Goal: Information Seeking & Learning: Learn about a topic

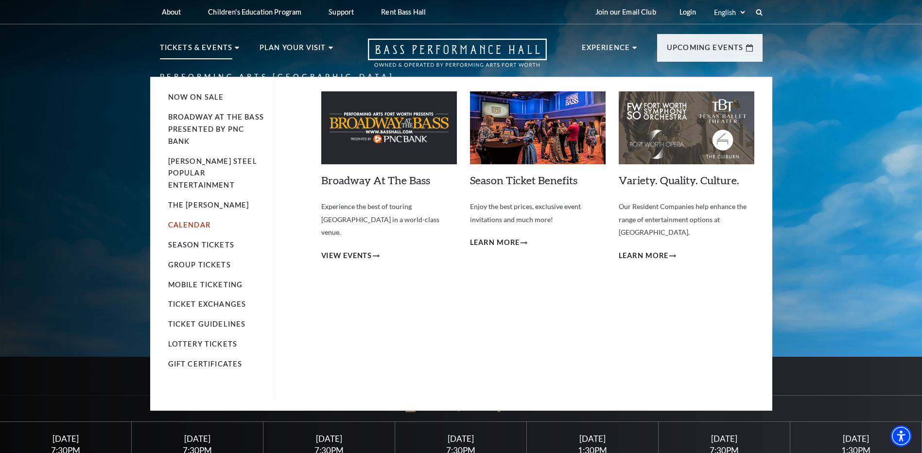
click at [187, 221] on link "Calendar" at bounding box center [189, 225] width 42 height 8
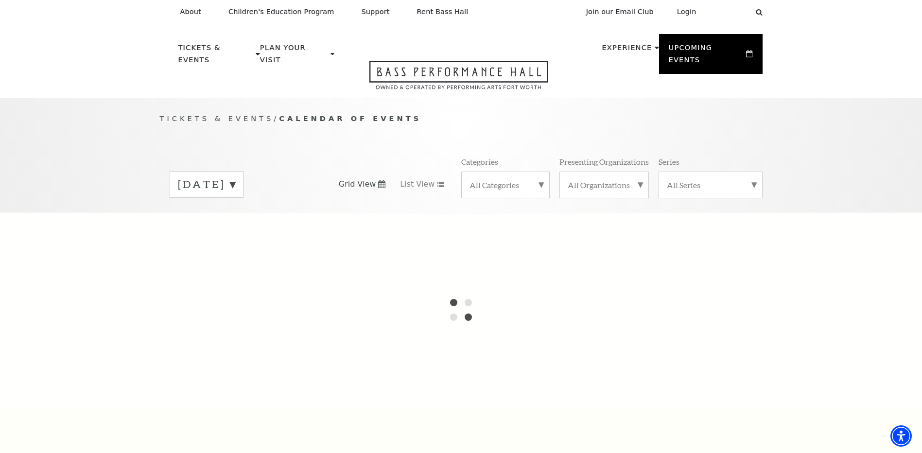
click at [272, 186] on div "August 2025 Grid View List View Categories All Categories Presenting Organizati…" at bounding box center [461, 184] width 603 height 55
click at [235, 177] on label "August 2025" at bounding box center [206, 184] width 57 height 15
click at [218, 344] on div at bounding box center [461, 309] width 922 height 194
click at [219, 341] on div at bounding box center [461, 309] width 922 height 194
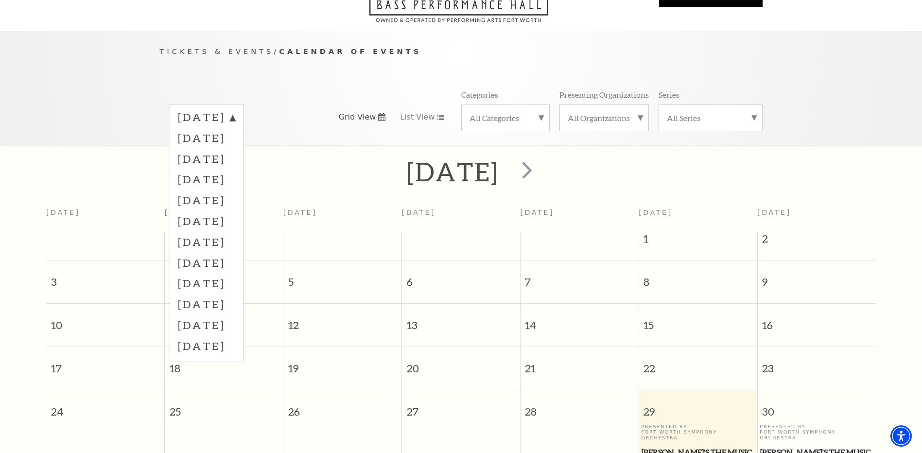
scroll to position [86, 0]
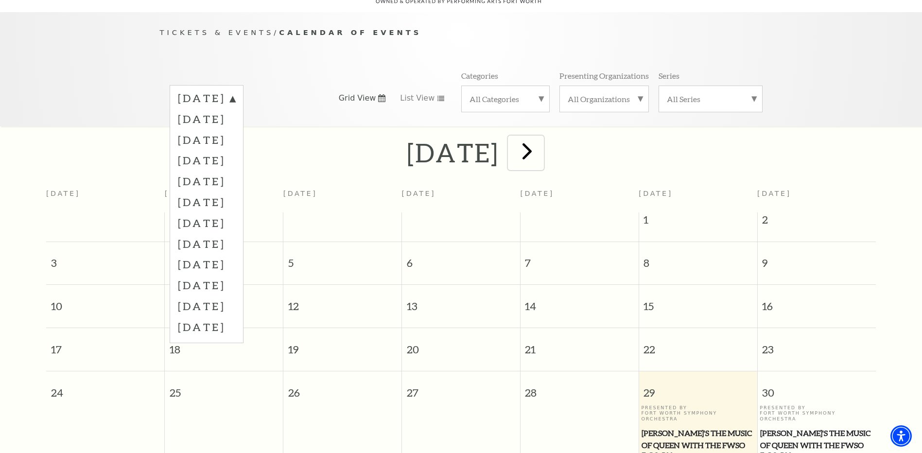
click at [541, 143] on span "next" at bounding box center [527, 151] width 28 height 28
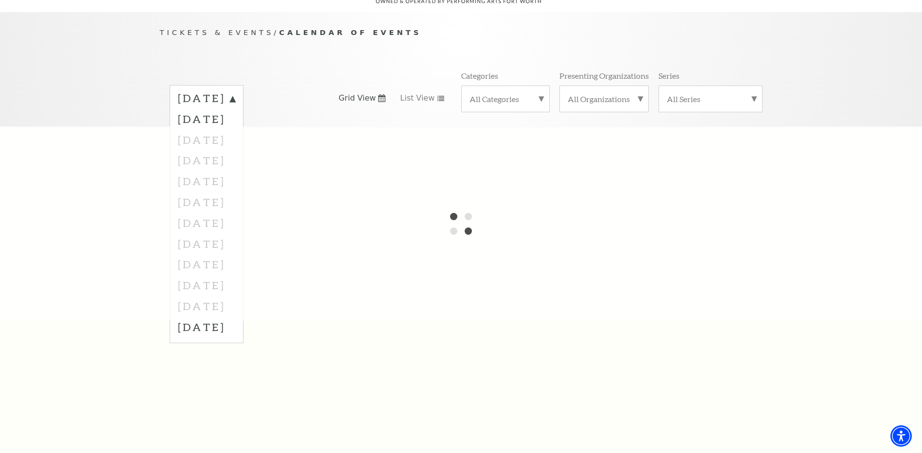
click at [230, 255] on div at bounding box center [461, 223] width 922 height 194
click at [415, 225] on div at bounding box center [461, 223] width 922 height 194
click at [235, 91] on label "August 2025" at bounding box center [206, 99] width 57 height 17
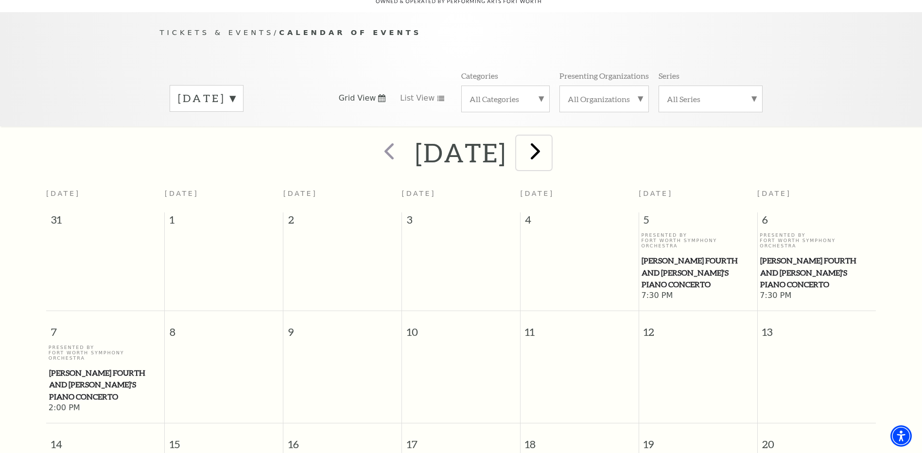
click at [549, 137] on span "next" at bounding box center [536, 151] width 28 height 28
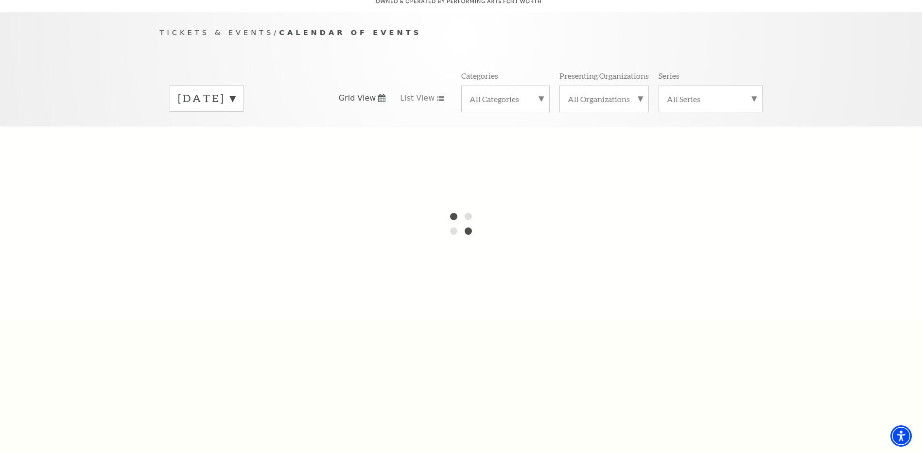
click at [235, 91] on label "September 2025" at bounding box center [206, 98] width 57 height 15
click at [240, 254] on div at bounding box center [461, 223] width 922 height 194
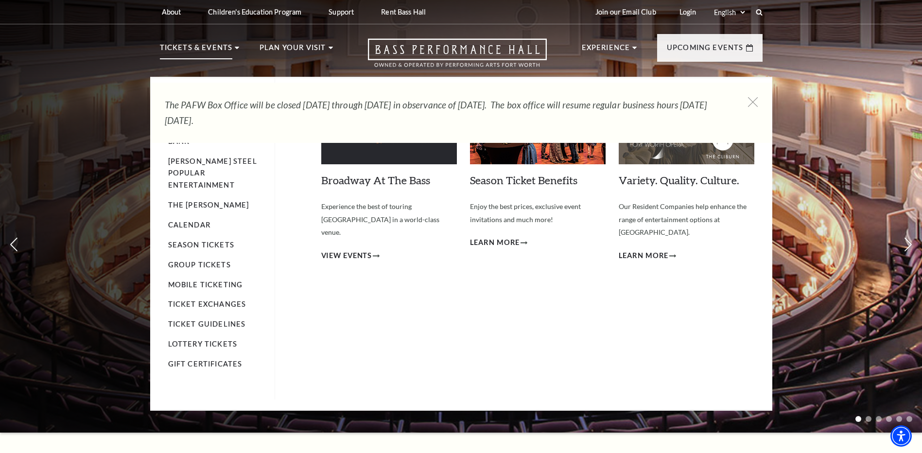
click at [198, 219] on li "Calendar" at bounding box center [216, 225] width 97 height 12
click at [198, 221] on link "Calendar" at bounding box center [189, 225] width 42 height 8
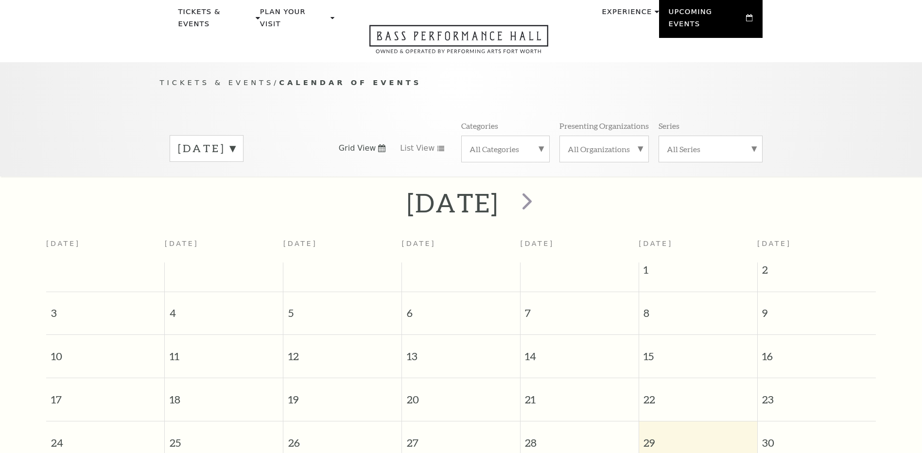
scroll to position [86, 0]
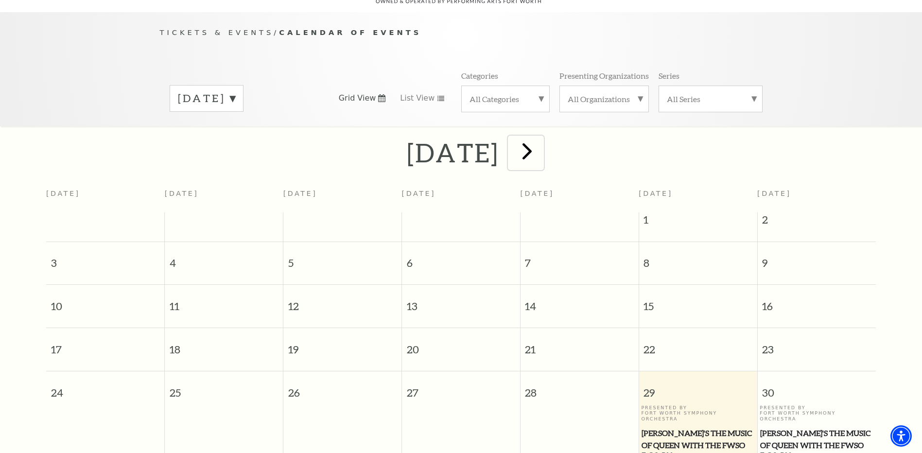
click at [541, 137] on span "next" at bounding box center [527, 151] width 28 height 28
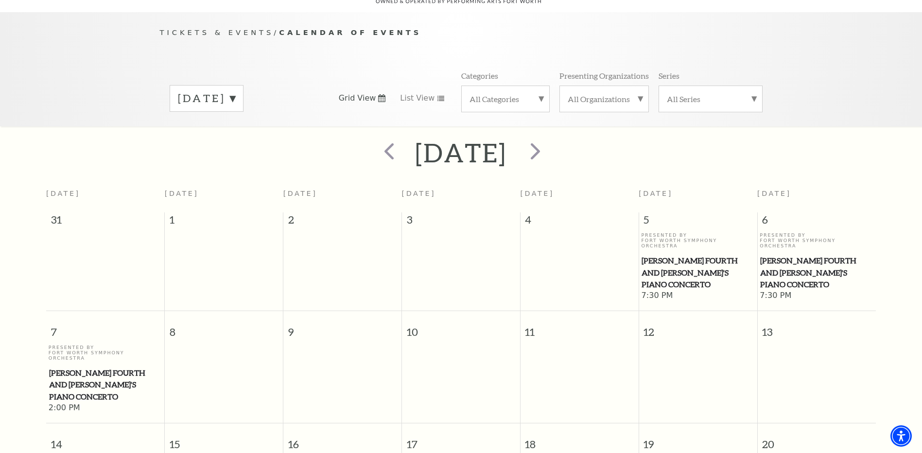
click at [507, 144] on h2 "[DATE]" at bounding box center [461, 152] width 92 height 31
click at [549, 138] on span "next" at bounding box center [536, 151] width 28 height 28
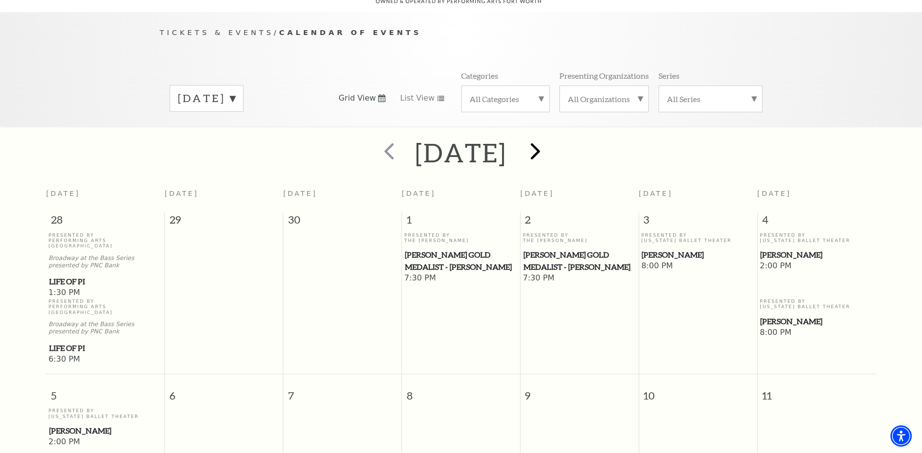
click at [561, 138] on div at bounding box center [534, 153] width 54 height 35
click at [549, 142] on span "next" at bounding box center [536, 151] width 28 height 28
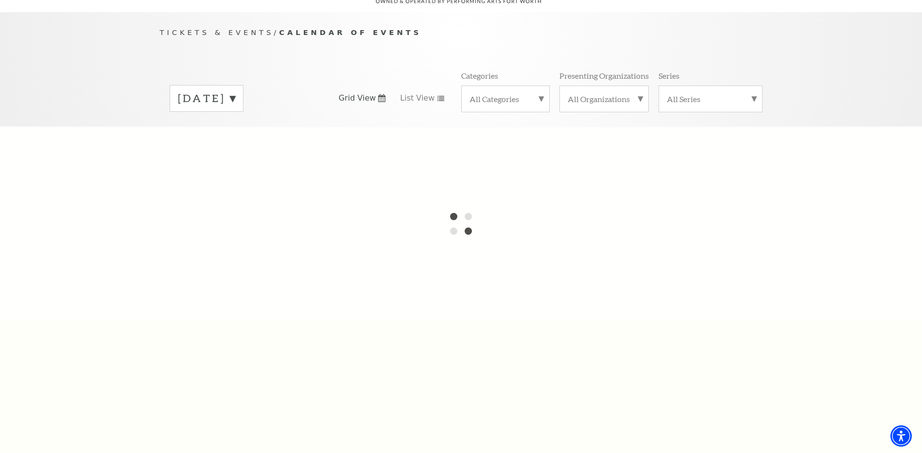
click at [235, 91] on label "October 2025" at bounding box center [206, 98] width 57 height 15
click at [222, 317] on label "July 2026" at bounding box center [206, 326] width 57 height 21
click at [235, 92] on label "October 2025" at bounding box center [206, 98] width 57 height 15
click at [237, 28] on span "Tickets & Events" at bounding box center [217, 32] width 114 height 8
click at [505, 94] on label "All Categories" at bounding box center [506, 99] width 72 height 10
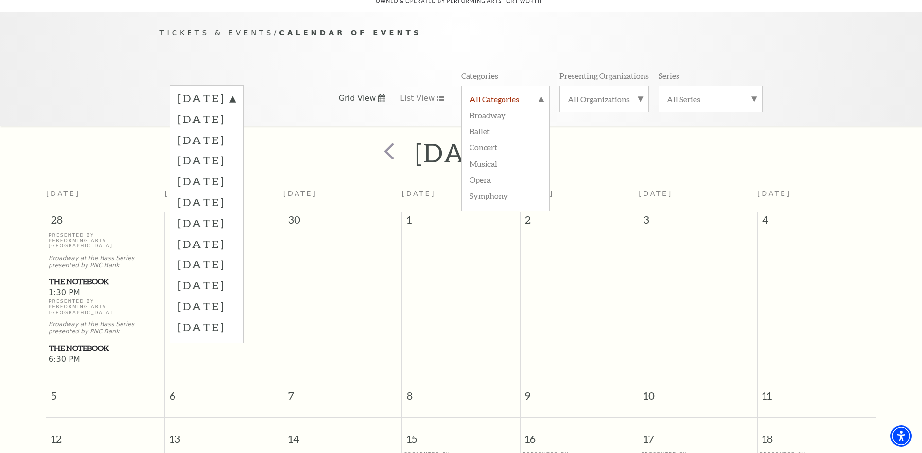
click at [504, 94] on label "All Categories" at bounding box center [506, 100] width 72 height 13
click at [375, 141] on span "prev" at bounding box center [389, 151] width 28 height 28
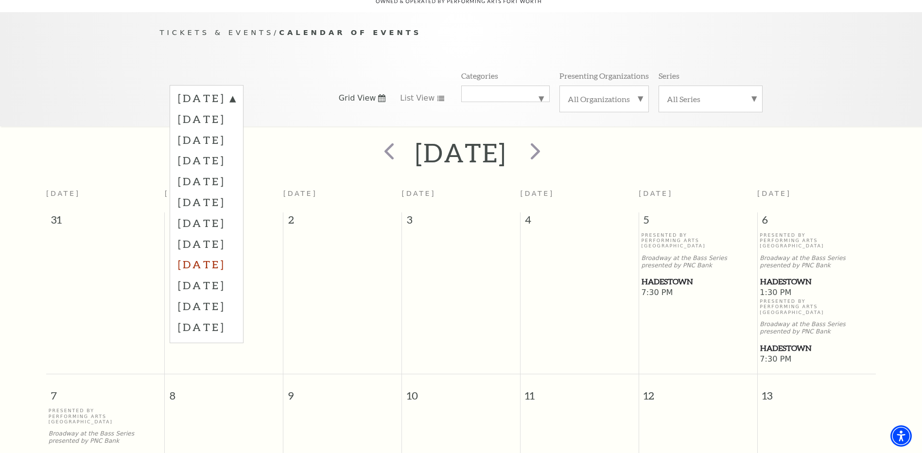
click at [232, 254] on label "April 2026" at bounding box center [206, 264] width 57 height 21
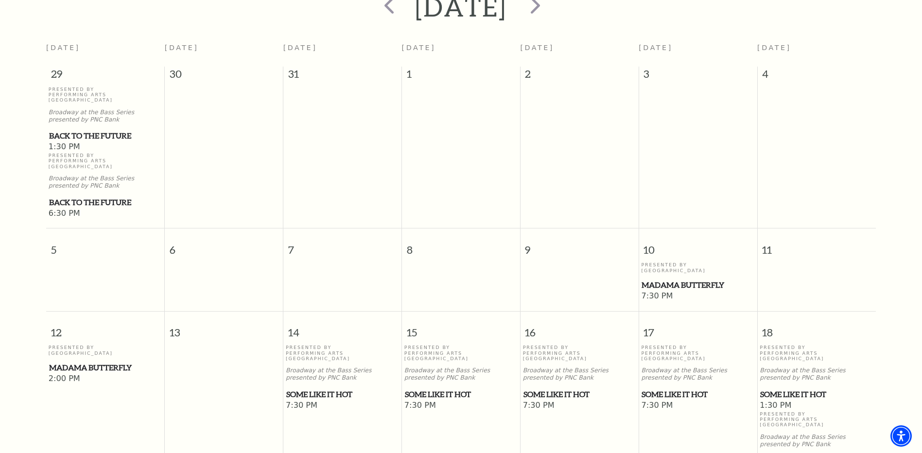
scroll to position [621, 0]
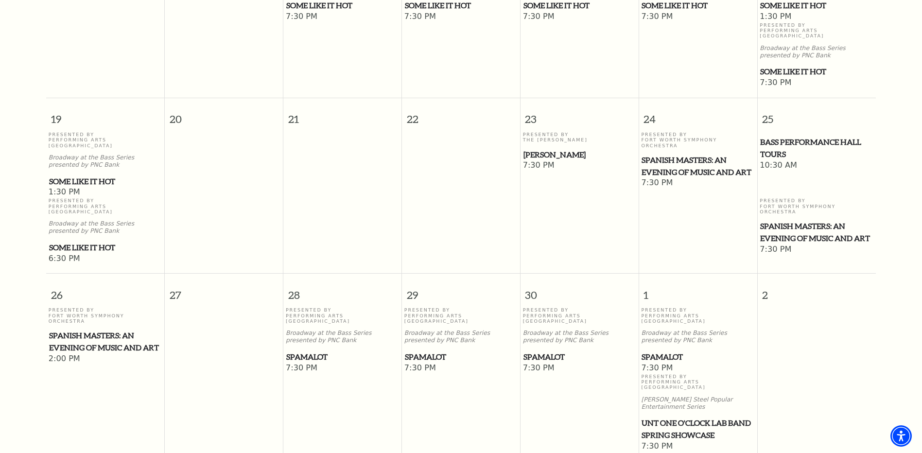
click at [424, 351] on span "Spamalot" at bounding box center [461, 357] width 112 height 12
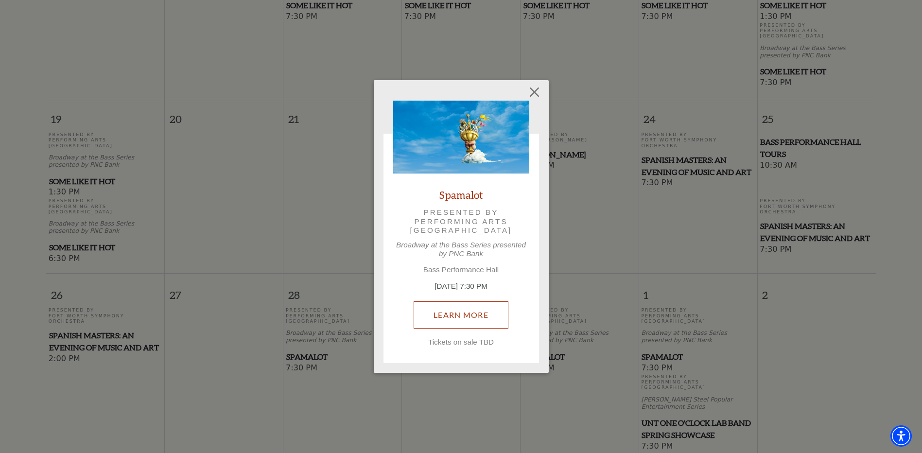
click at [464, 317] on link "Learn More" at bounding box center [461, 314] width 95 height 27
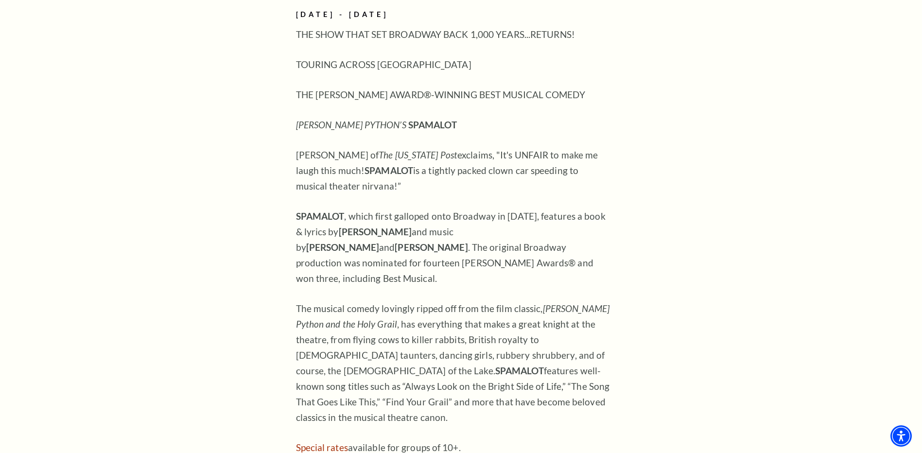
scroll to position [1021, 0]
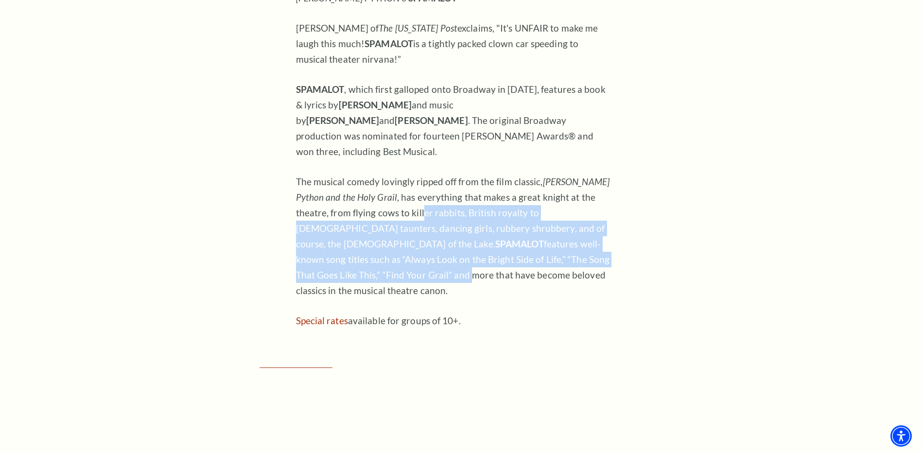
drag, startPoint x: 458, startPoint y: 225, endPoint x: 560, endPoint y: 284, distance: 117.6
click at [560, 284] on div "[DATE] - [DATE] THE SHOW THAT SET BROADWAY BACK 1,000 YEARS...RETURNS! TOURING …" at bounding box center [454, 105] width 316 height 447
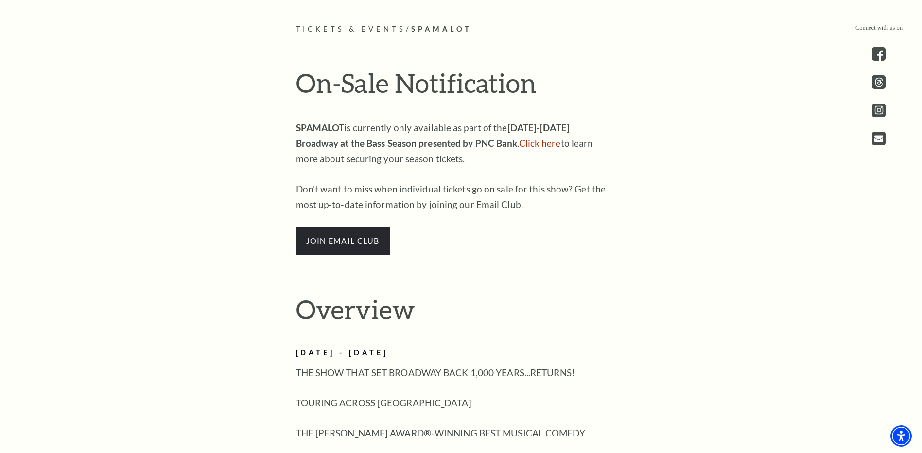
scroll to position [437, 0]
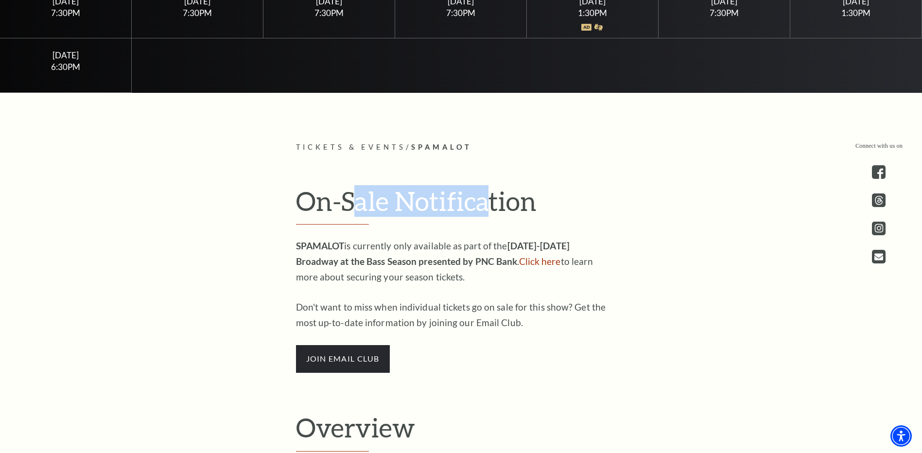
drag, startPoint x: 349, startPoint y: 190, endPoint x: 498, endPoint y: 206, distance: 149.6
click at [498, 206] on h2 "On-Sale Notification" at bounding box center [461, 205] width 331 height 40
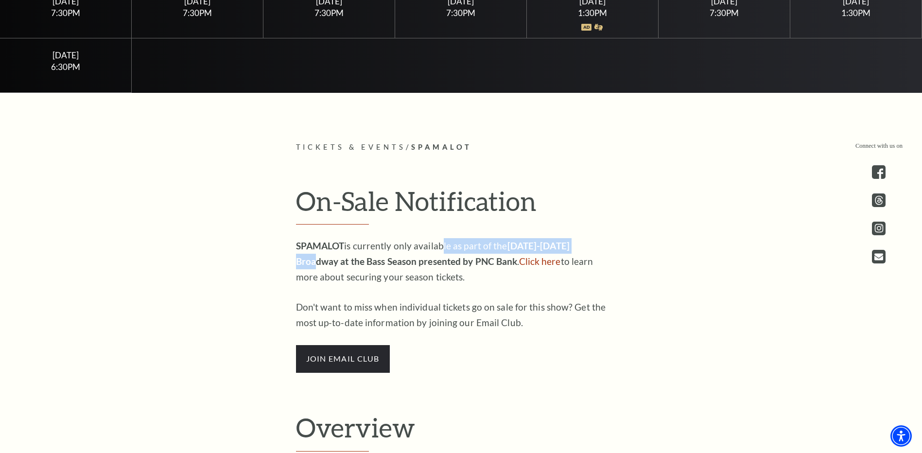
drag, startPoint x: 498, startPoint y: 206, endPoint x: 615, endPoint y: 248, distance: 124.1
click at [615, 248] on div "On-Sale Notification SPAMALOT is currently only available as part of the [DATE]…" at bounding box center [461, 279] width 350 height 188
drag, startPoint x: 356, startPoint y: 287, endPoint x: 446, endPoint y: 312, distance: 93.3
click at [446, 312] on div "SPAMALOT is currently only available as part of the [DATE]-[DATE] Broadway at t…" at bounding box center [454, 305] width 316 height 134
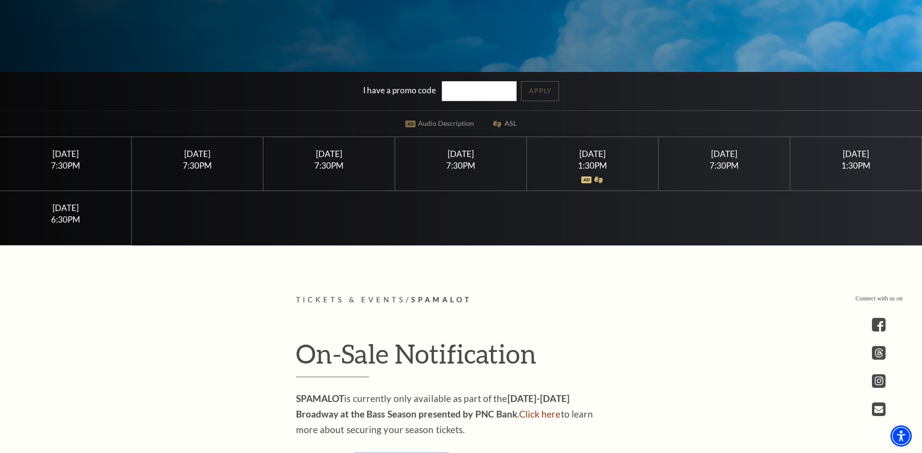
scroll to position [146, 0]
